Goal: Task Accomplishment & Management: Manage account settings

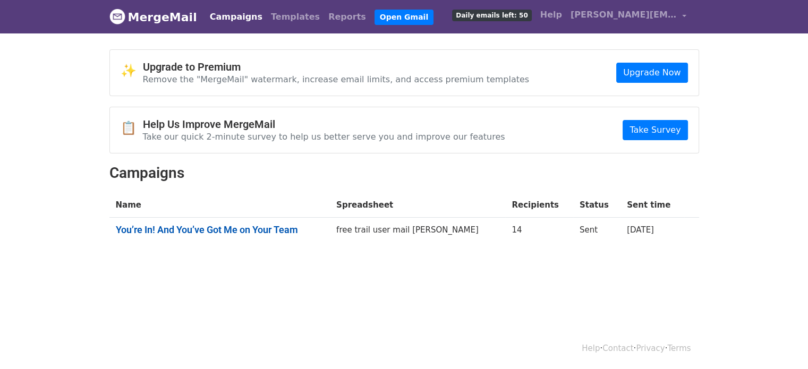
click at [175, 227] on link "You’re In! And You’ve Got Me on Your Team" at bounding box center [220, 230] width 208 height 12
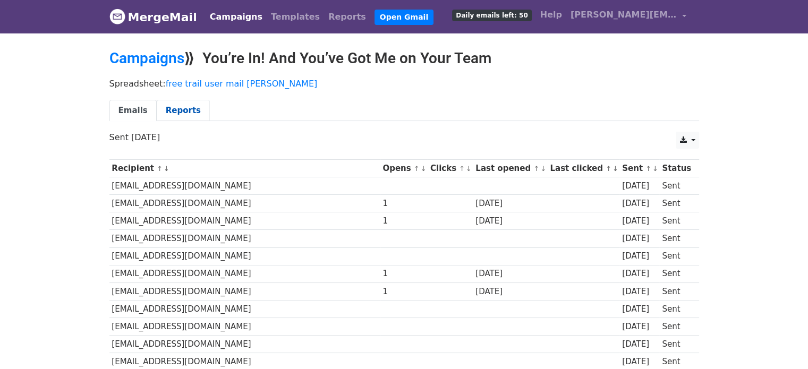
click at [173, 108] on link "Reports" at bounding box center [183, 111] width 53 height 22
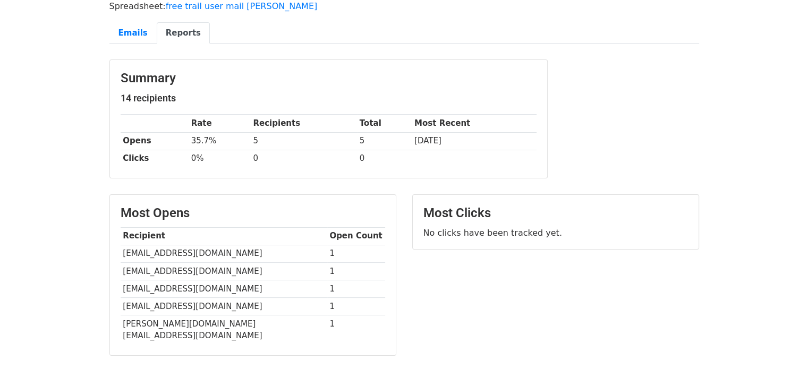
scroll to position [58, 0]
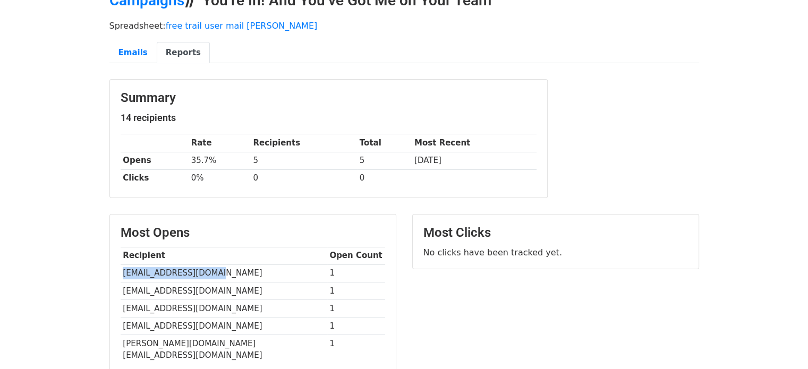
drag, startPoint x: 211, startPoint y: 269, endPoint x: 122, endPoint y: 273, distance: 89.8
click at [122, 273] on td "[EMAIL_ADDRESS][DOMAIN_NAME]" at bounding box center [224, 273] width 207 height 18
copy td "[EMAIL_ADDRESS][DOMAIN_NAME]"
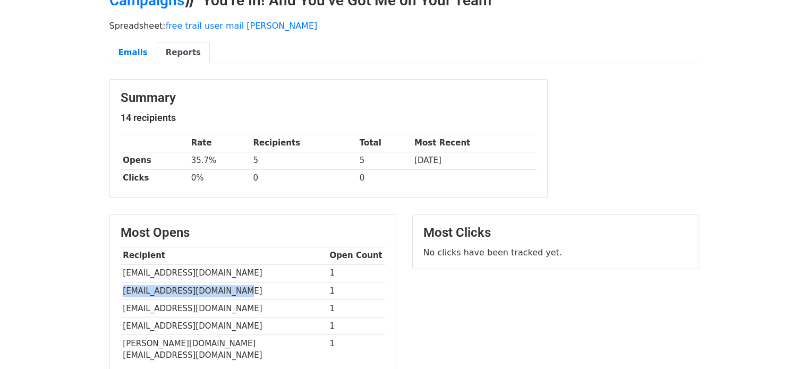
drag, startPoint x: 124, startPoint y: 291, endPoint x: 242, endPoint y: 289, distance: 117.9
click at [242, 289] on td "[EMAIL_ADDRESS][DOMAIN_NAME]" at bounding box center [224, 291] width 207 height 18
copy td "[EMAIL_ADDRESS][DOMAIN_NAME]"
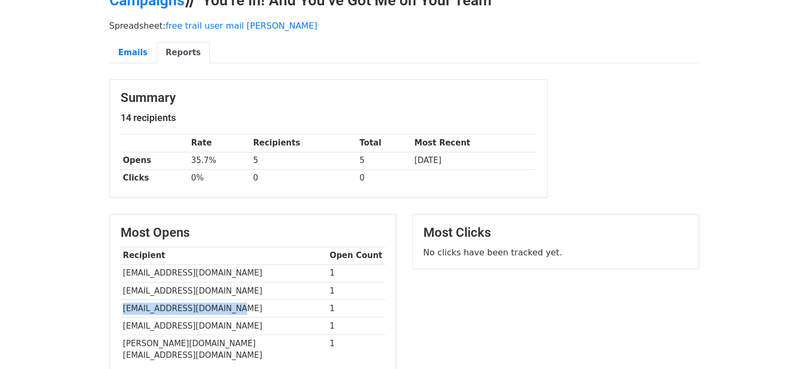
drag, startPoint x: 124, startPoint y: 308, endPoint x: 237, endPoint y: 308, distance: 113.1
click at [237, 308] on td "Mondaydavidsabo@gmail.com" at bounding box center [224, 308] width 207 height 18
copy td "Mondaydavidsabo@gmail.com"
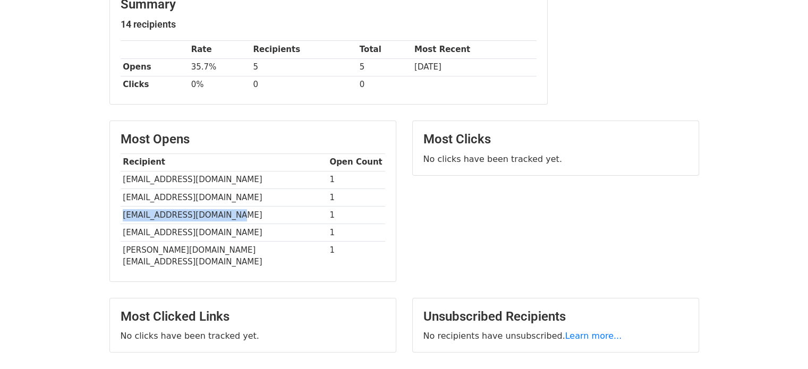
scroll to position [164, 0]
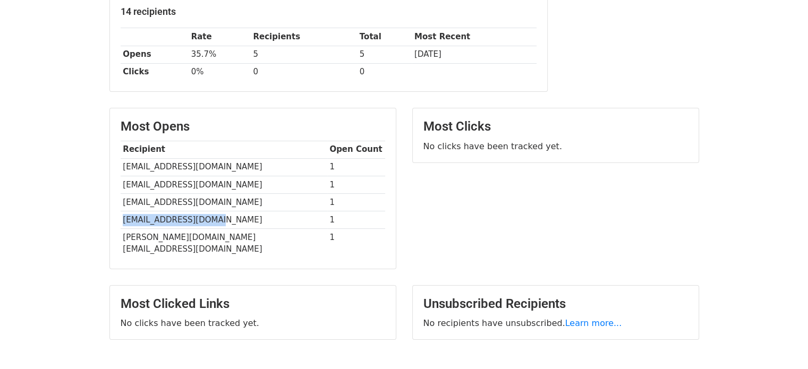
drag, startPoint x: 123, startPoint y: 218, endPoint x: 215, endPoint y: 216, distance: 91.9
click at [215, 216] on td "mufeeza9900@gmail.com" at bounding box center [224, 220] width 207 height 18
copy td "mufeeza9900@gmail.com"
click at [451, 242] on div "Most Clicks No clicks have been tracked yet." at bounding box center [555, 194] width 303 height 172
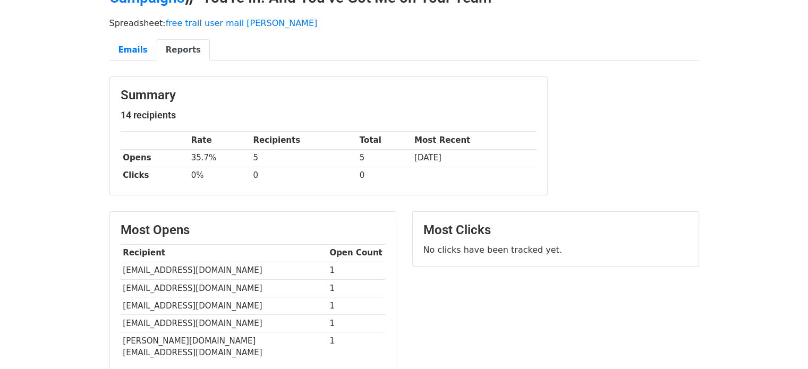
scroll to position [5, 0]
